Goal: Task Accomplishment & Management: Use online tool/utility

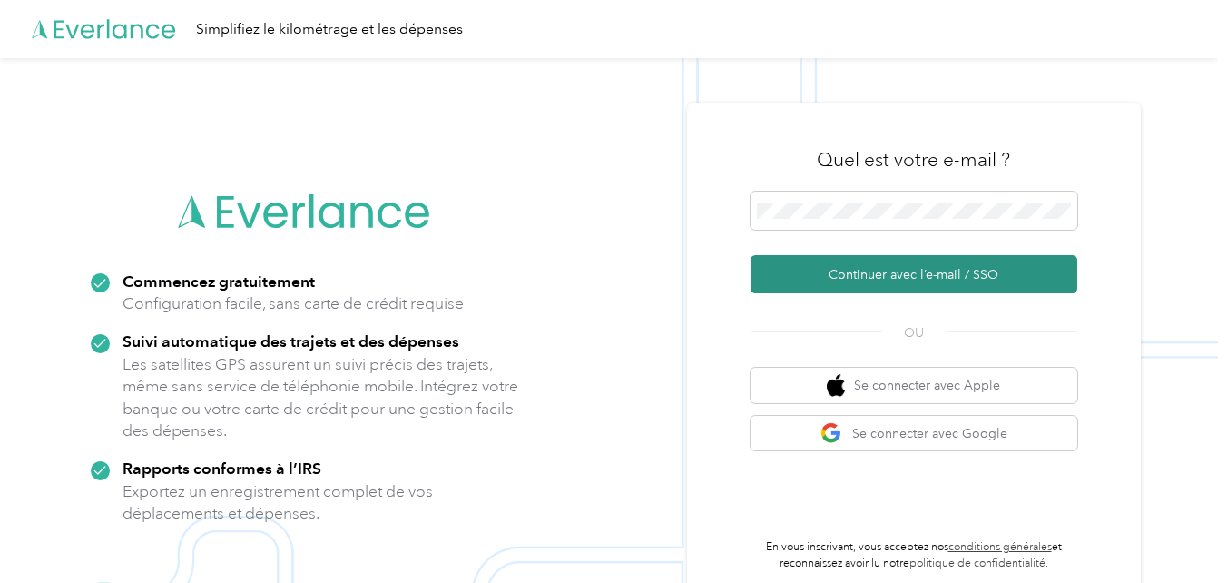
click at [858, 279] on button "Continuer avec l’e-mail / SSO" at bounding box center [913, 274] width 327 height 38
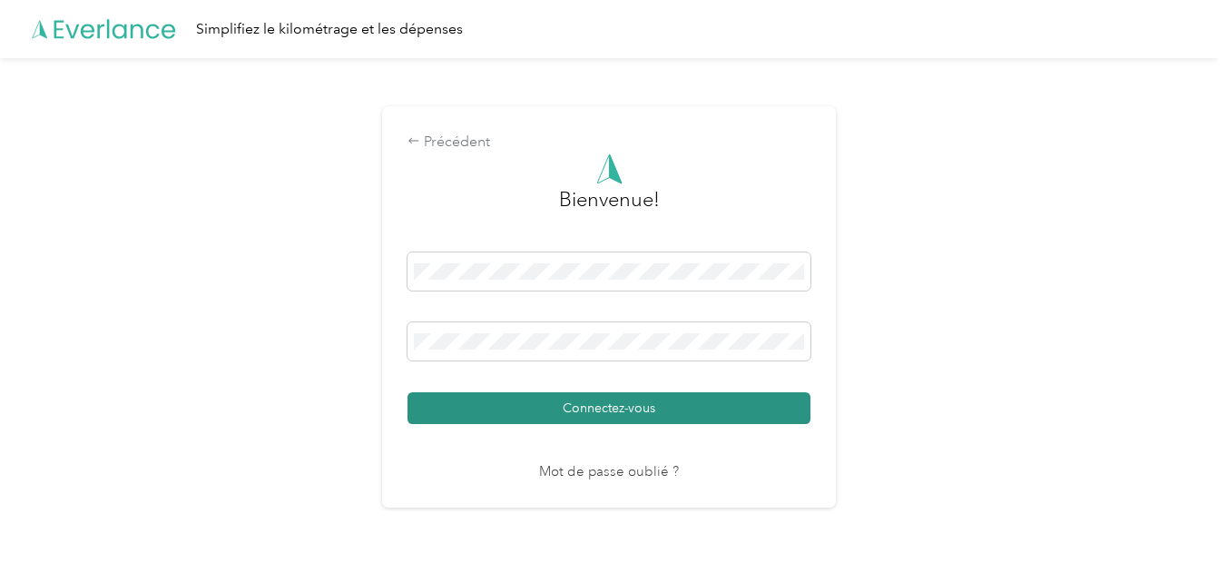
click at [725, 407] on button "Connectez-vous" at bounding box center [608, 408] width 403 height 32
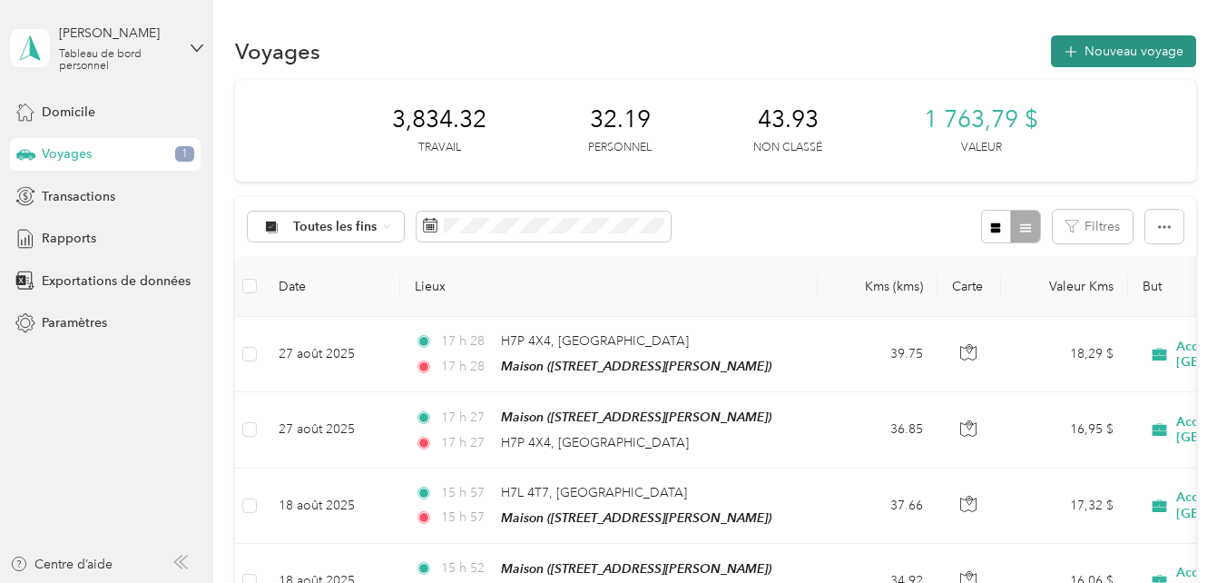
click at [1123, 52] on font "Nouveau voyage" at bounding box center [1133, 51] width 99 height 15
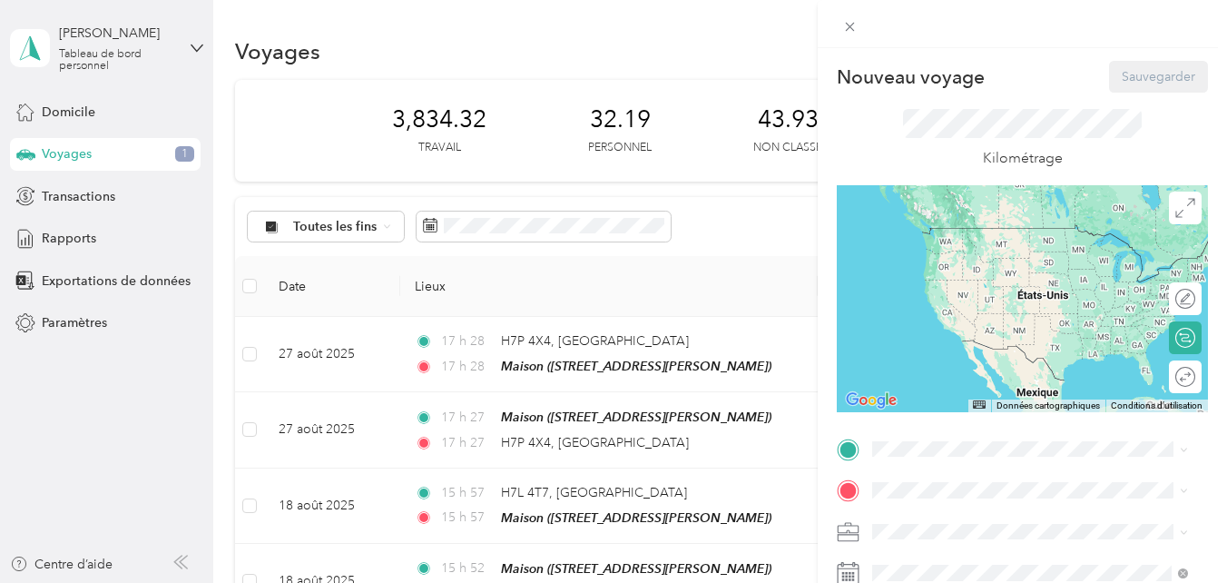
click at [973, 256] on span "[STREET_ADDRESS][PERSON_NAME]" at bounding box center [1014, 254] width 216 height 15
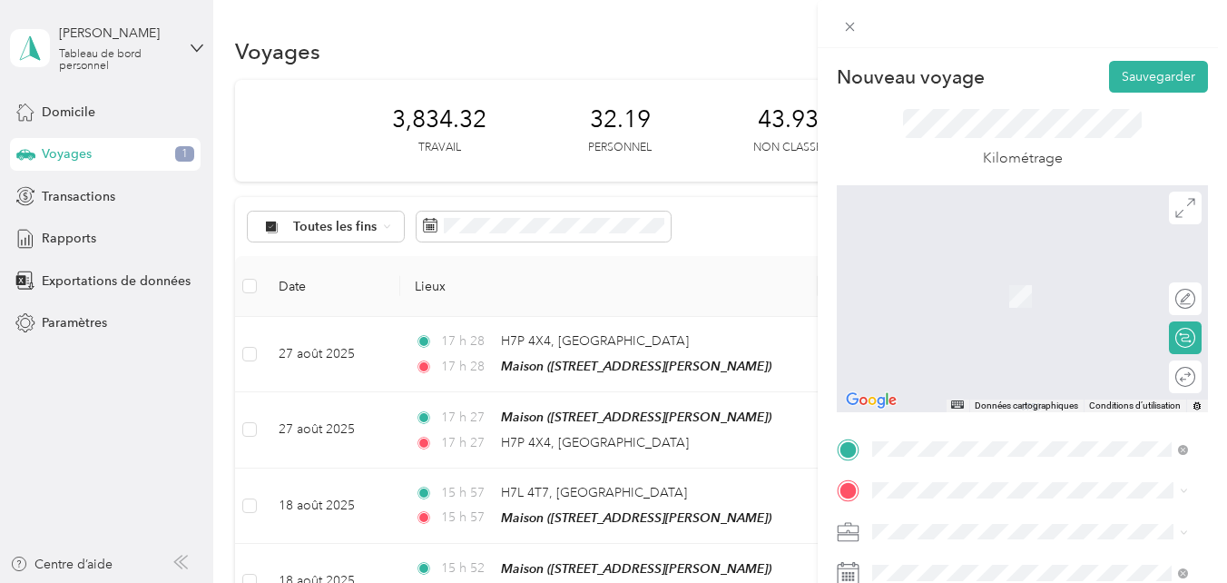
click at [941, 439] on span "[STREET_ADDRESS][PERSON_NAME]" at bounding box center [1014, 433] width 216 height 16
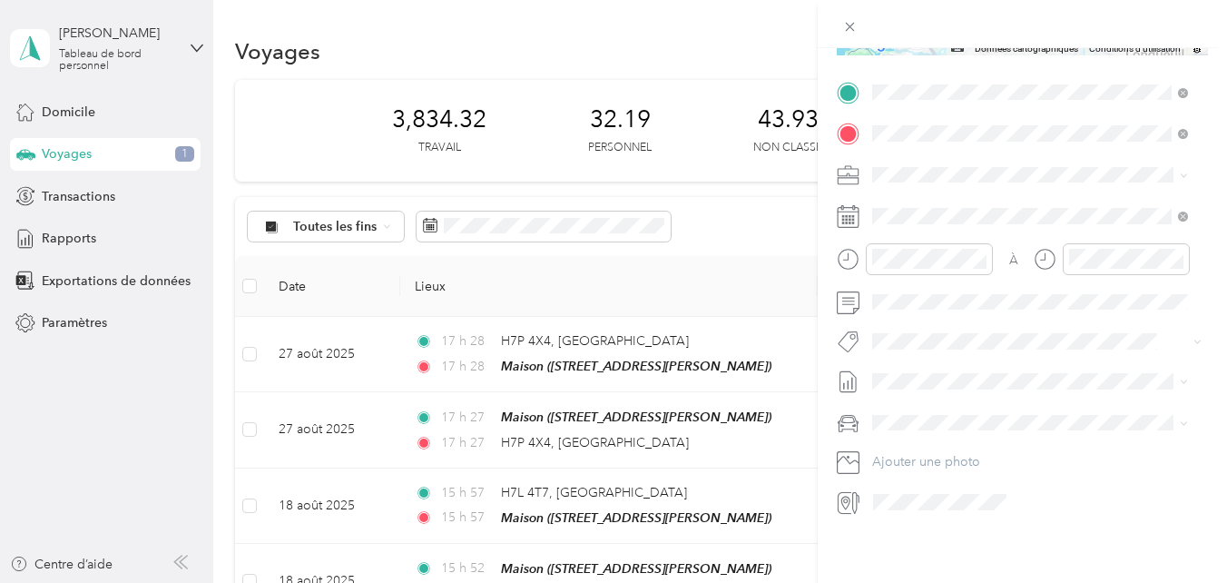
scroll to position [370, 0]
click at [922, 364] on li "Le cœur de [PERSON_NAME]" at bounding box center [1030, 349] width 328 height 35
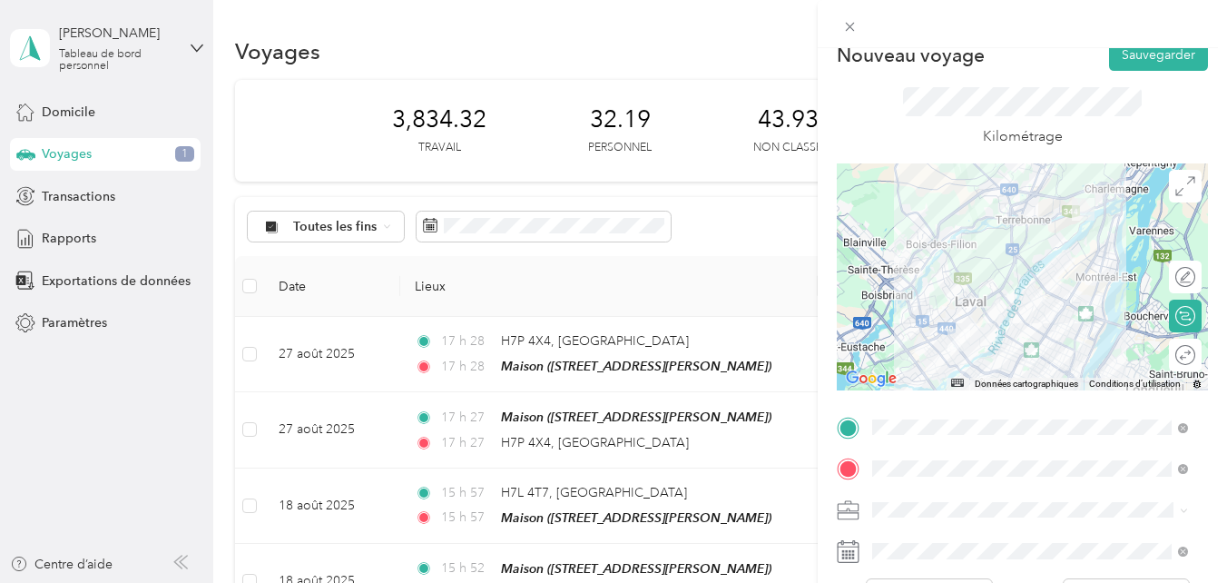
scroll to position [0, 0]
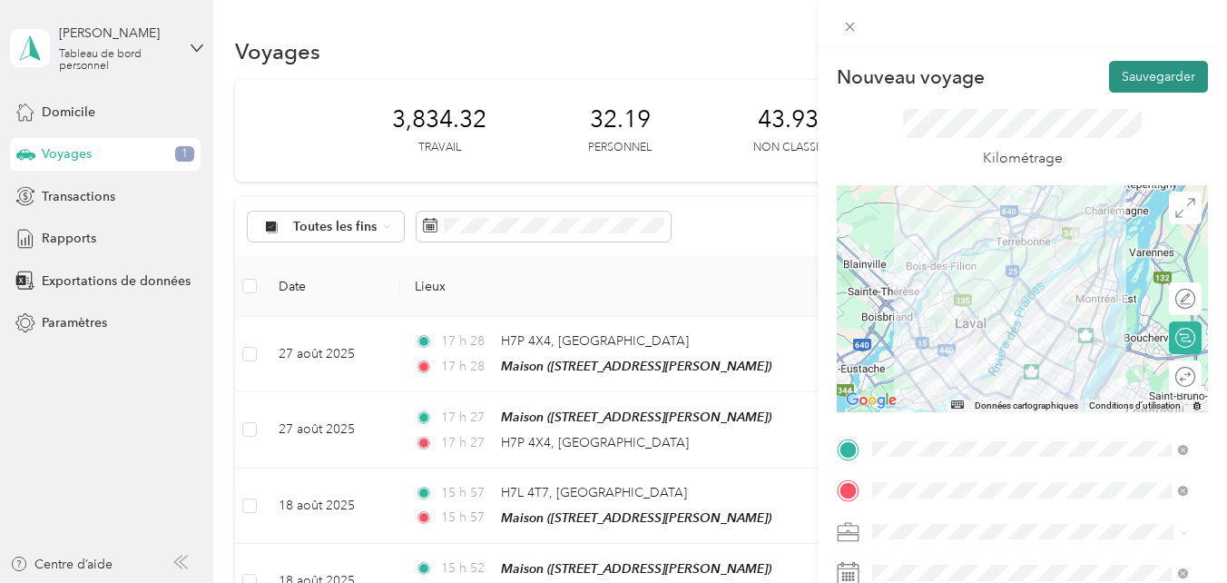
click at [1151, 72] on button "Sauvegarder" at bounding box center [1158, 77] width 99 height 32
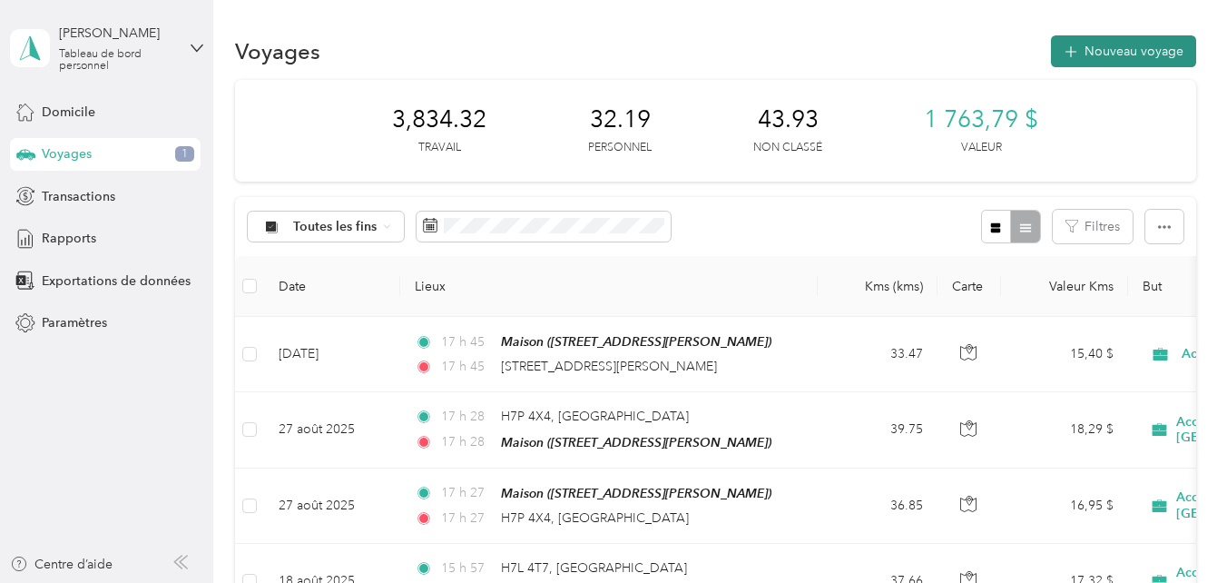
click at [1124, 54] on font "Nouveau voyage" at bounding box center [1133, 51] width 99 height 15
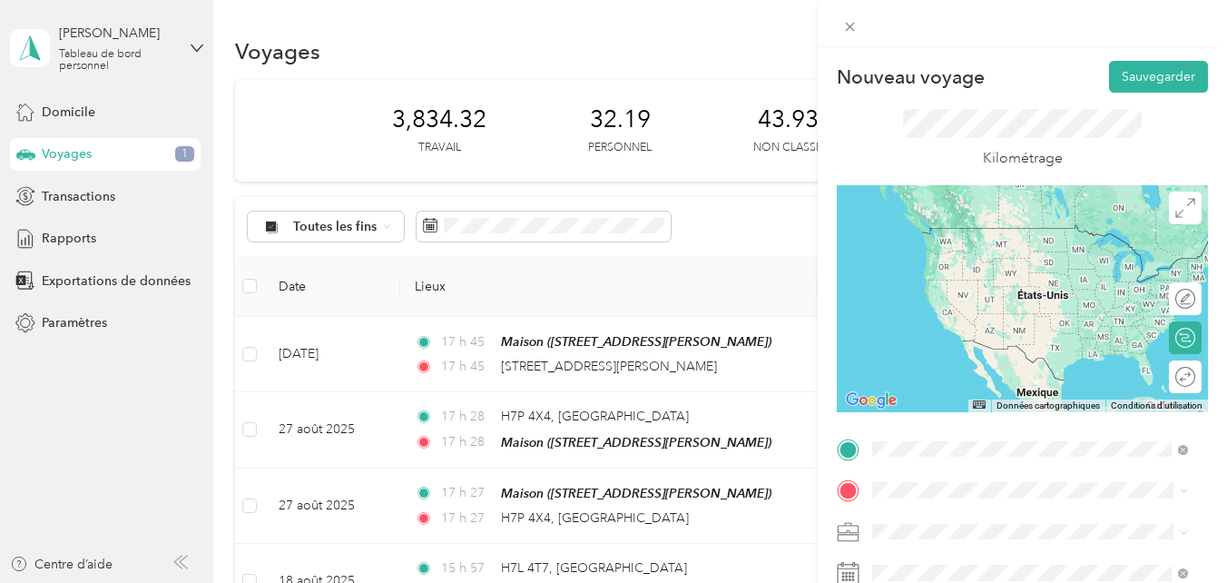
click at [951, 518] on span "[STREET_ADDRESS][PERSON_NAME]" at bounding box center [1014, 514] width 216 height 16
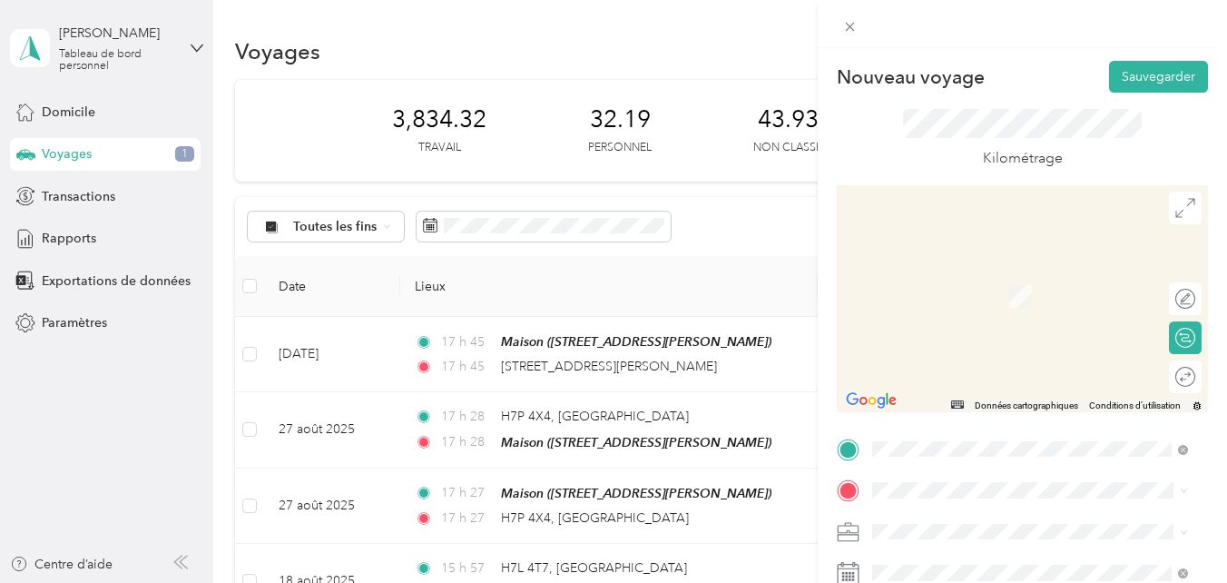
click at [946, 300] on div "Maison [STREET_ADDRESS][PERSON_NAME]" at bounding box center [1014, 281] width 216 height 38
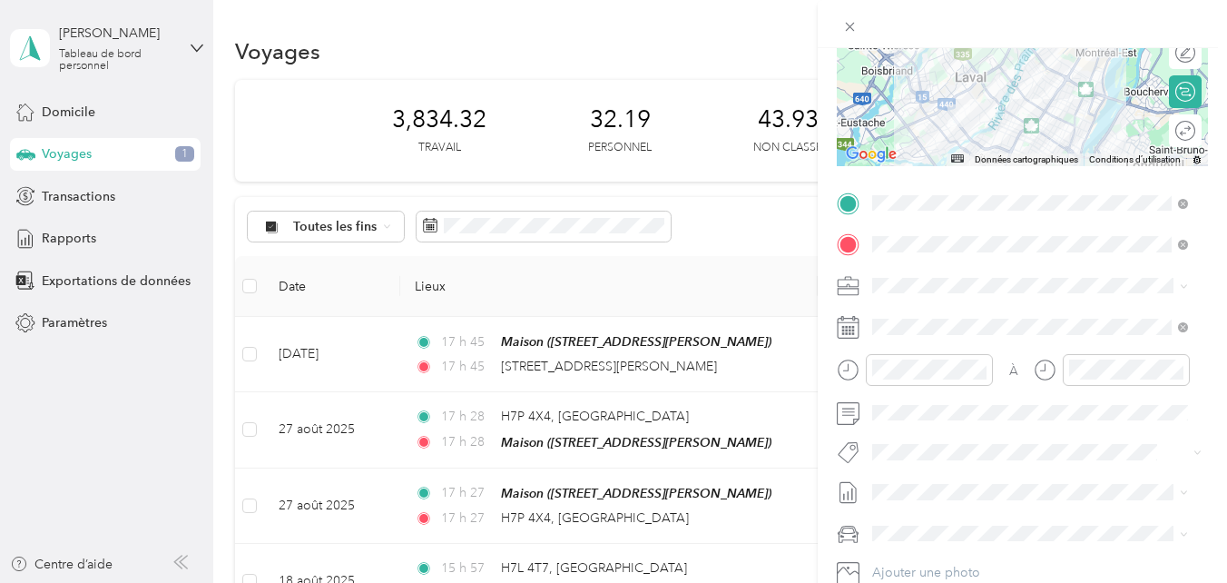
scroll to position [288, 0]
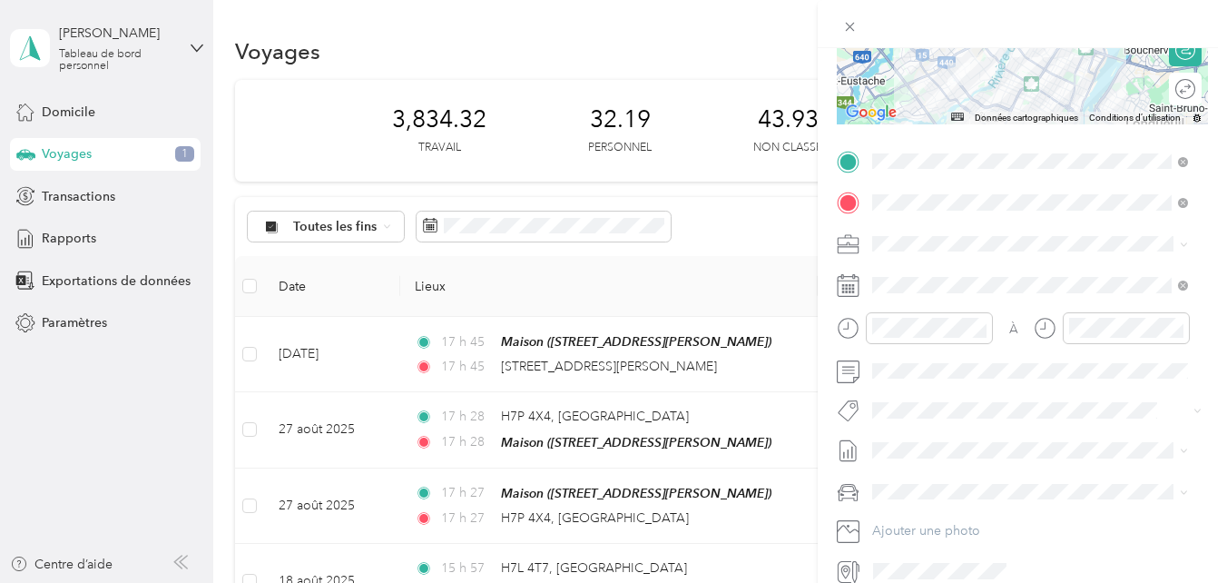
click at [918, 436] on span "Le cœur de [PERSON_NAME]" at bounding box center [965, 438] width 148 height 16
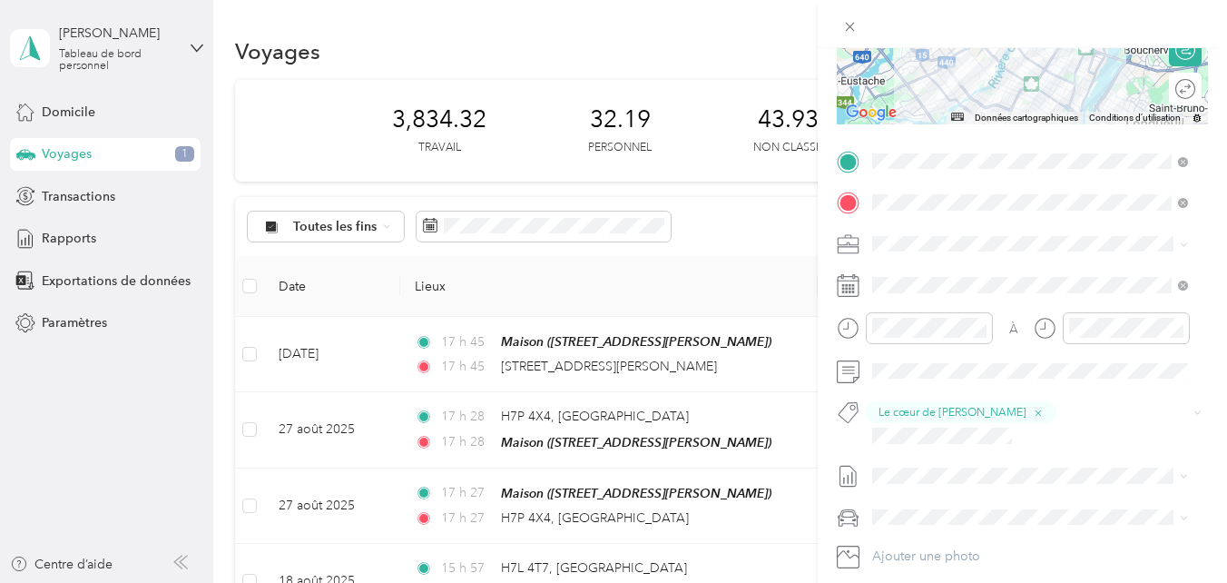
scroll to position [0, 0]
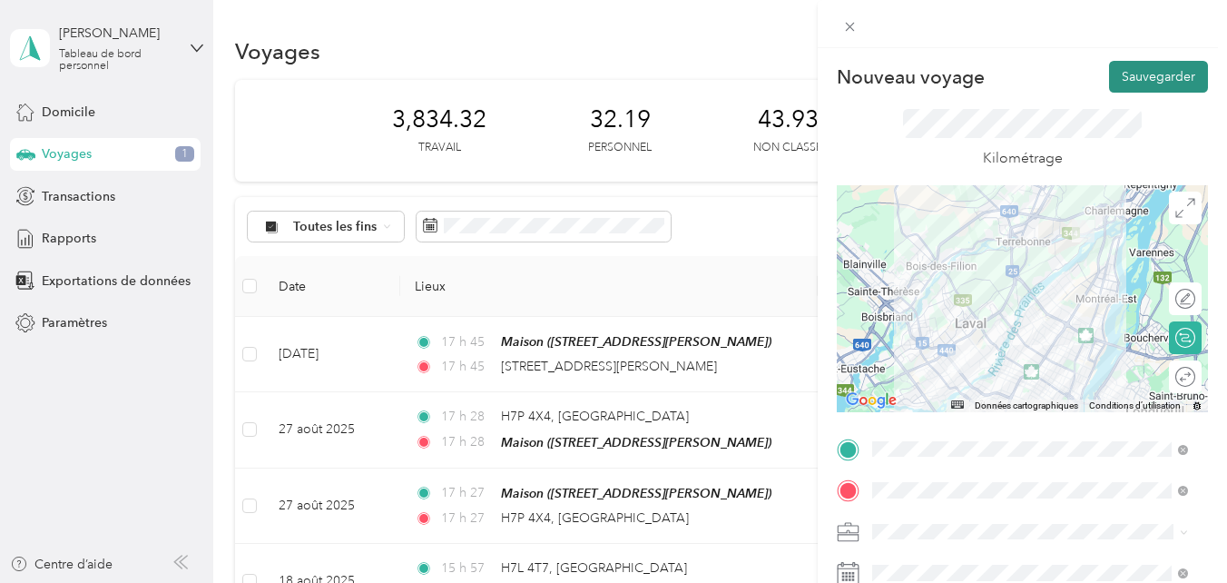
click at [1154, 83] on button "Sauvegarder" at bounding box center [1158, 77] width 99 height 32
